Goal: Information Seeking & Learning: Learn about a topic

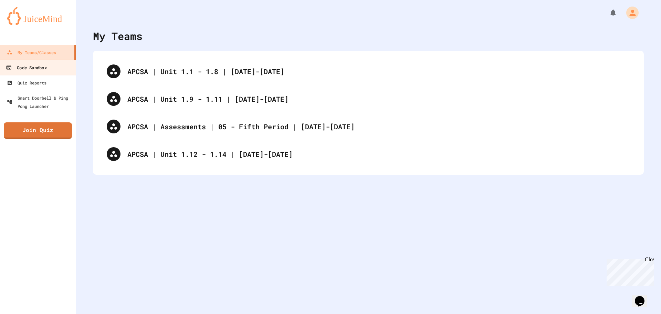
click at [46, 68] on div "Code Sandbox" at bounding box center [26, 67] width 41 height 9
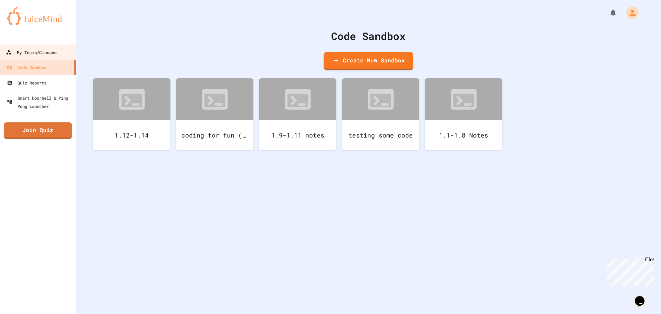
click at [55, 53] on div "My Teams/Classes" at bounding box center [31, 52] width 51 height 9
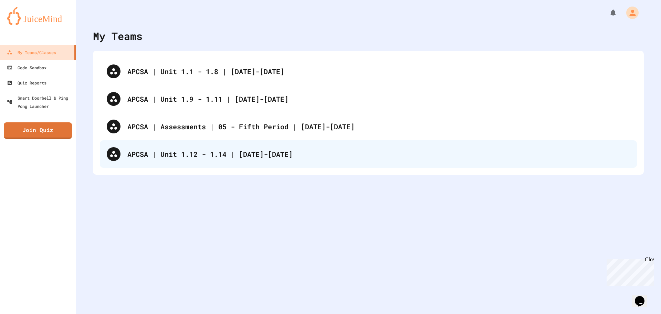
click at [196, 154] on div "APCSA | Unit 1.12 - 1.14 | [DATE]-[DATE]" at bounding box center [378, 154] width 503 height 10
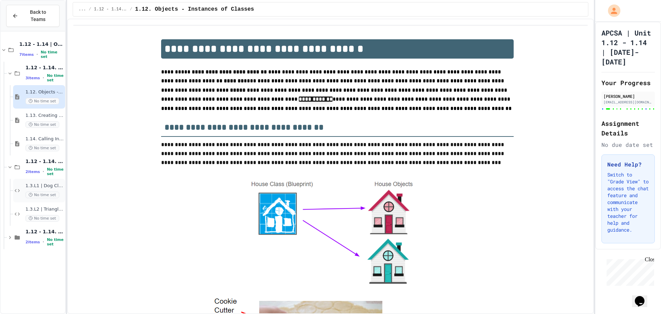
click at [41, 183] on span "1.3.L1 | Dog Class Lab" at bounding box center [44, 186] width 38 height 6
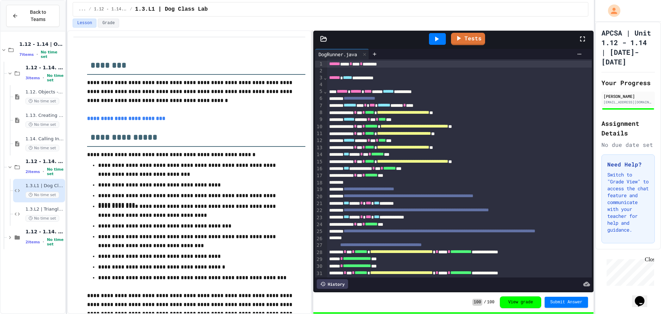
click at [325, 34] on div "Tests" at bounding box center [453, 39] width 280 height 17
click at [324, 41] on icon at bounding box center [323, 38] width 7 height 7
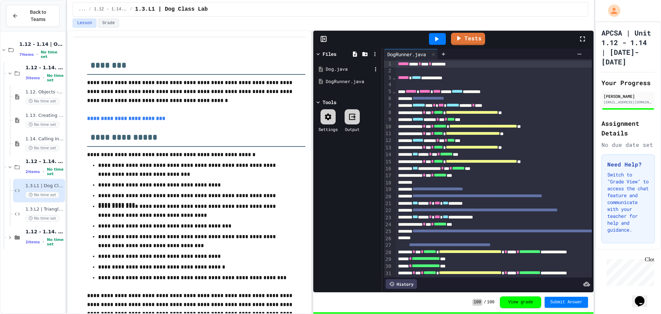
click at [347, 69] on div "Dog.java" at bounding box center [349, 69] width 46 height 7
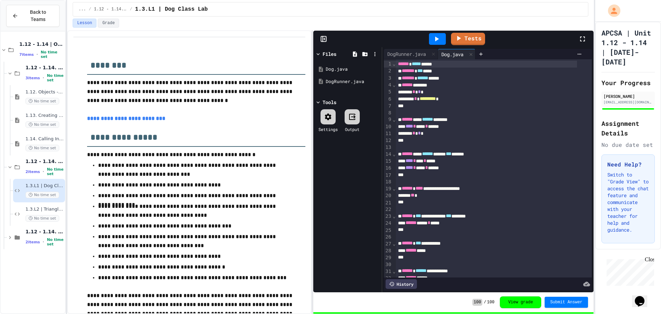
click at [322, 37] on icon at bounding box center [323, 38] width 7 height 7
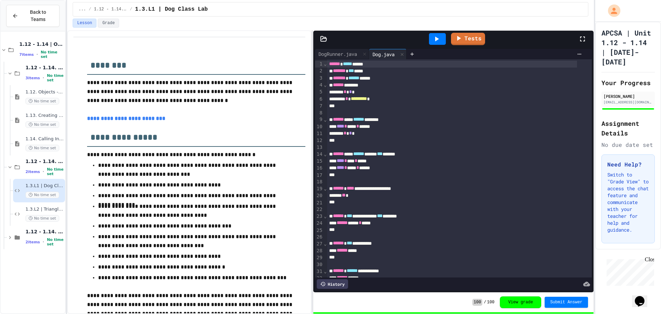
scroll to position [207, 0]
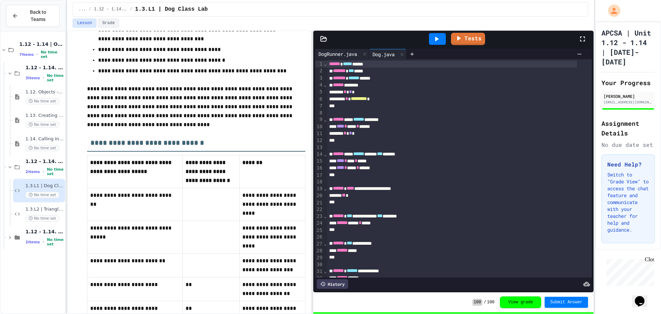
click at [334, 52] on div "DogRunner.java" at bounding box center [337, 53] width 45 height 7
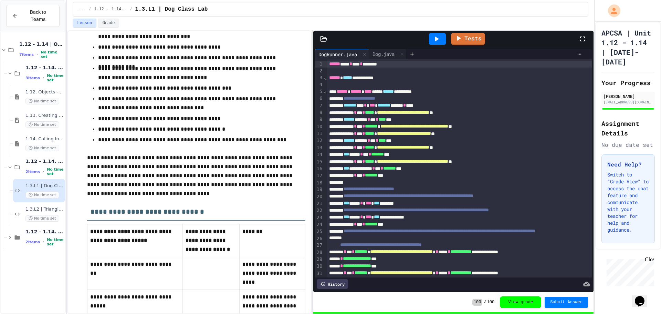
scroll to position [172, 0]
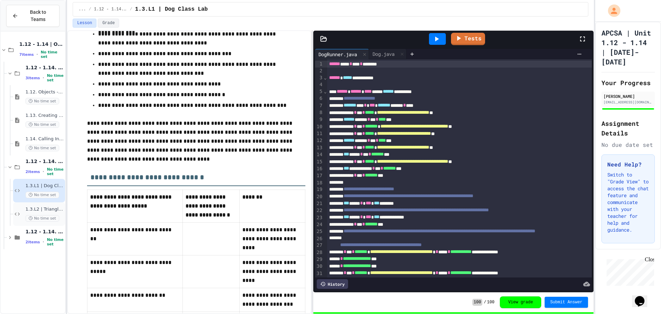
click at [53, 206] on div "1.3.L2 | Triangle Class Lab No time set" at bounding box center [44, 213] width 38 height 15
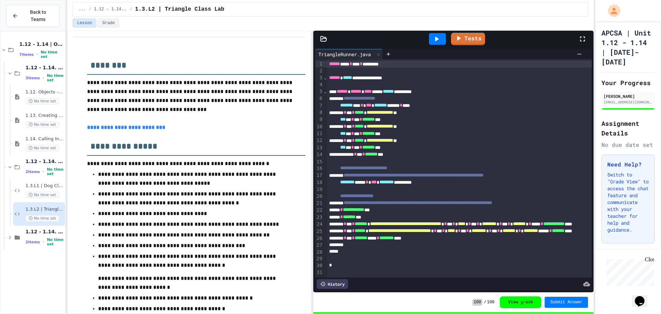
click at [323, 37] on icon at bounding box center [323, 38] width 7 height 7
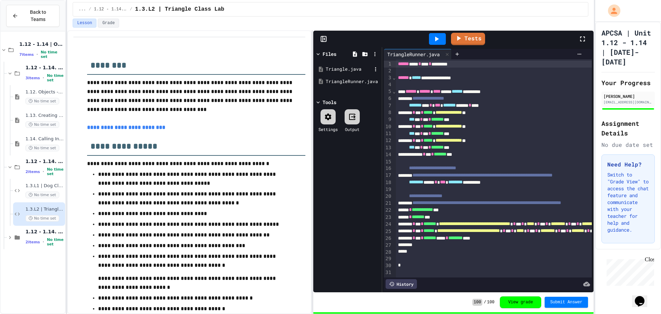
click at [342, 72] on div "Triangle.java" at bounding box center [349, 69] width 46 height 7
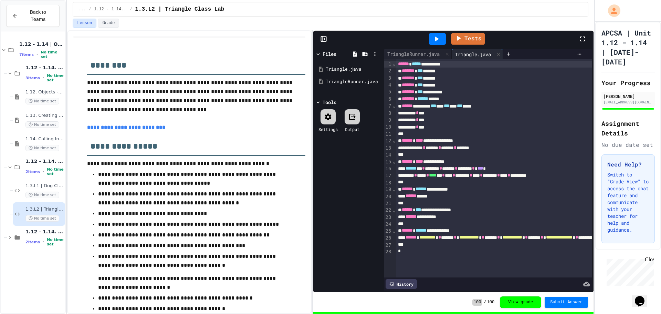
click at [324, 37] on rect at bounding box center [323, 39] width 5 height 5
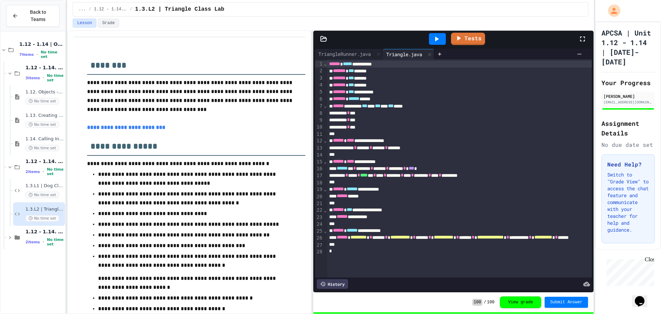
click at [440, 63] on div "**********" at bounding box center [491, 64] width 329 height 7
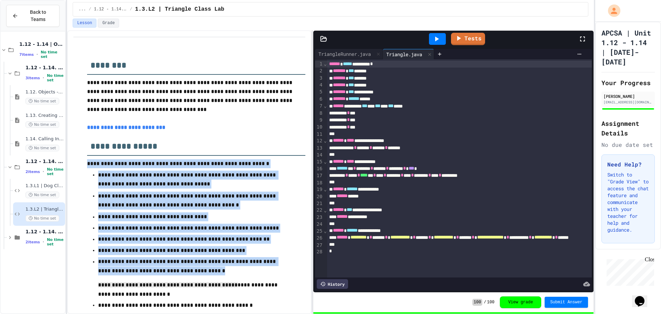
drag, startPoint x: 214, startPoint y: 143, endPoint x: 214, endPoint y: 281, distance: 138.4
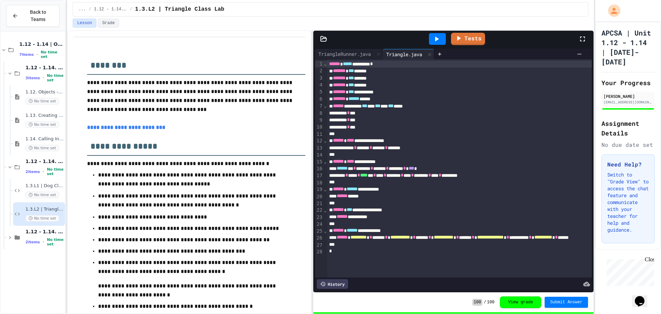
click at [213, 281] on li "**********" at bounding box center [196, 278] width 196 height 43
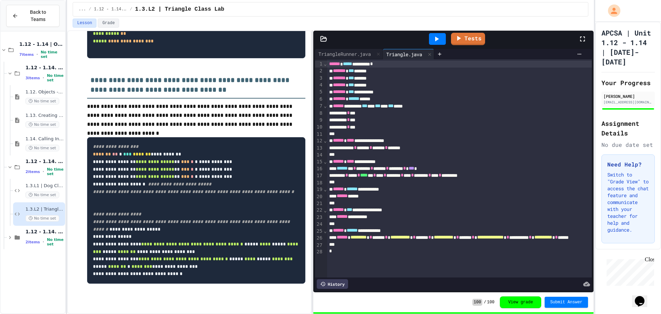
scroll to position [997, 0]
